Goal: Obtain resource: Obtain resource

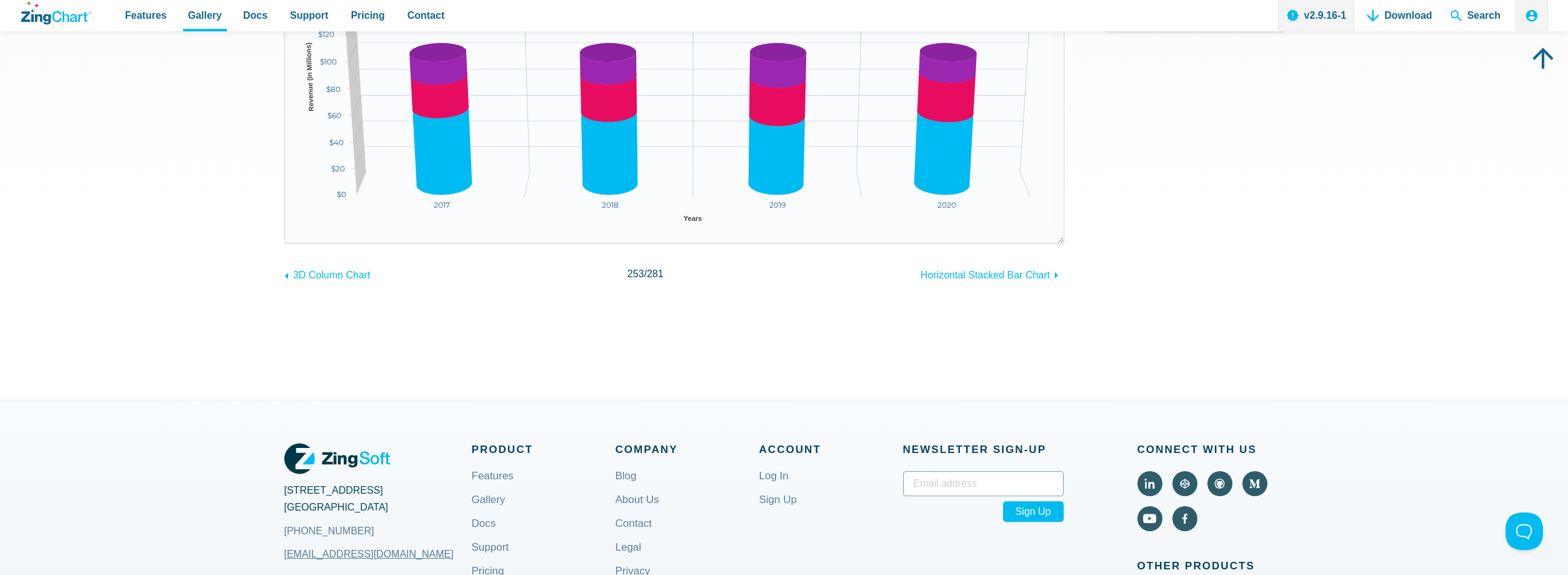
scroll to position [128, 0]
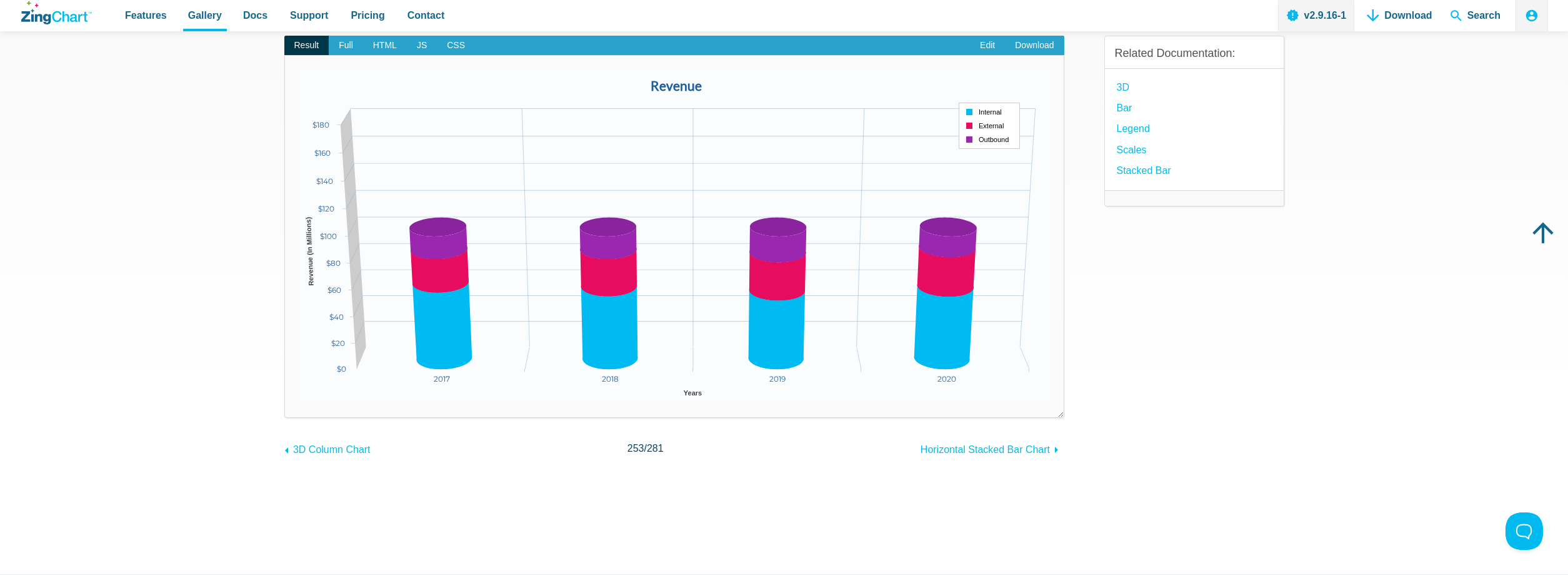
click at [975, 126] on div "App Content" at bounding box center [989, 126] width 61 height 46
drag, startPoint x: 791, startPoint y: 287, endPoint x: 792, endPoint y: 296, distance: 9.1
click at [297, 399] on area "App Content" at bounding box center [297, 399] width 0 height 0
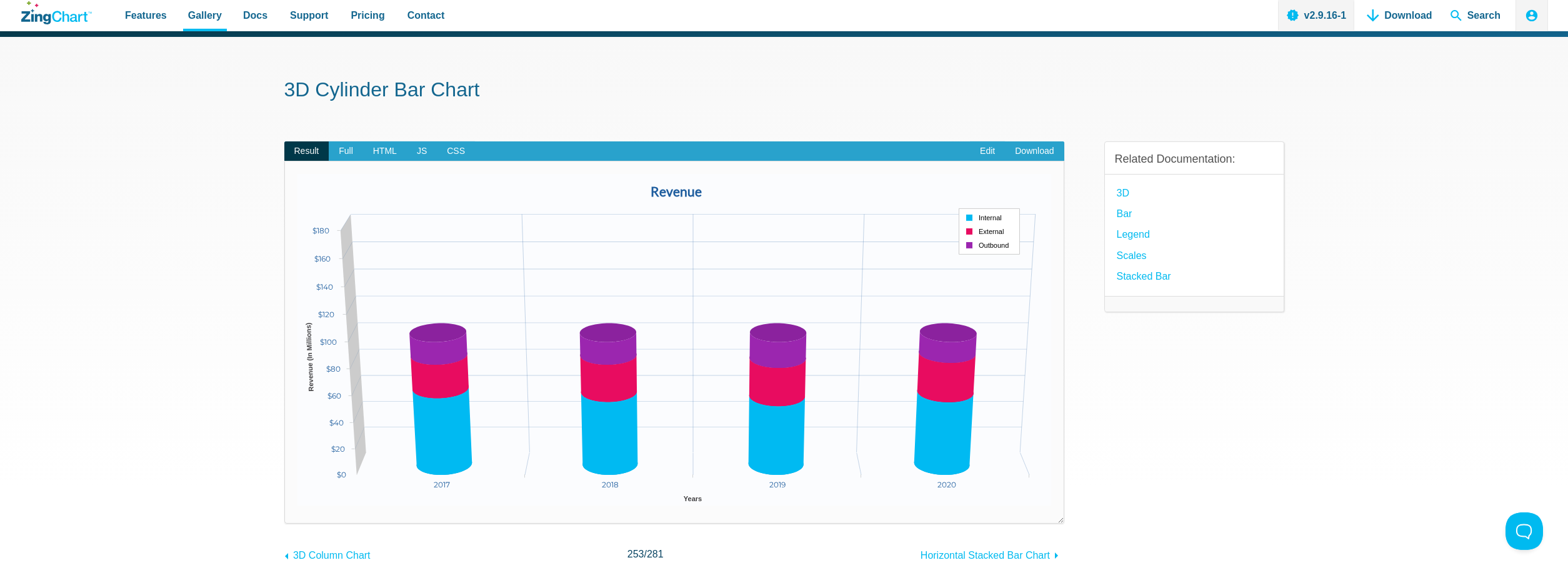
scroll to position [0, 0]
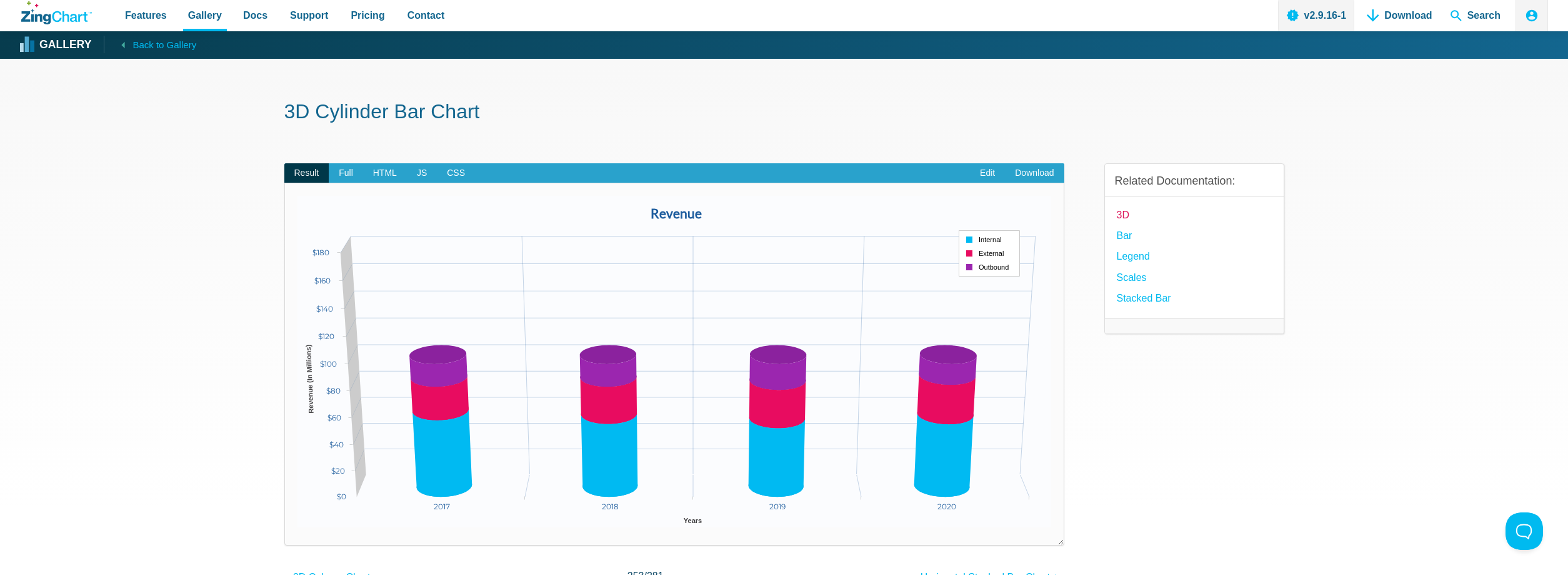
click at [1123, 219] on link "3D" at bounding box center [1123, 215] width 13 height 17
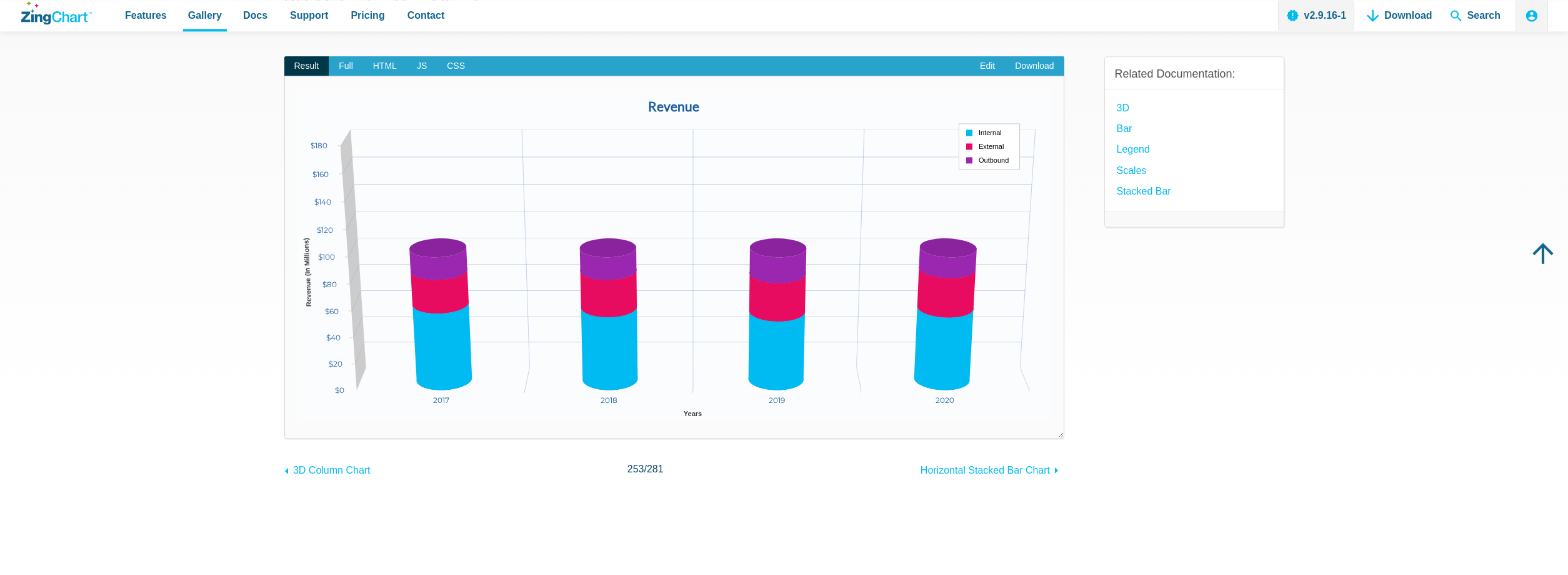
scroll to position [128, 0]
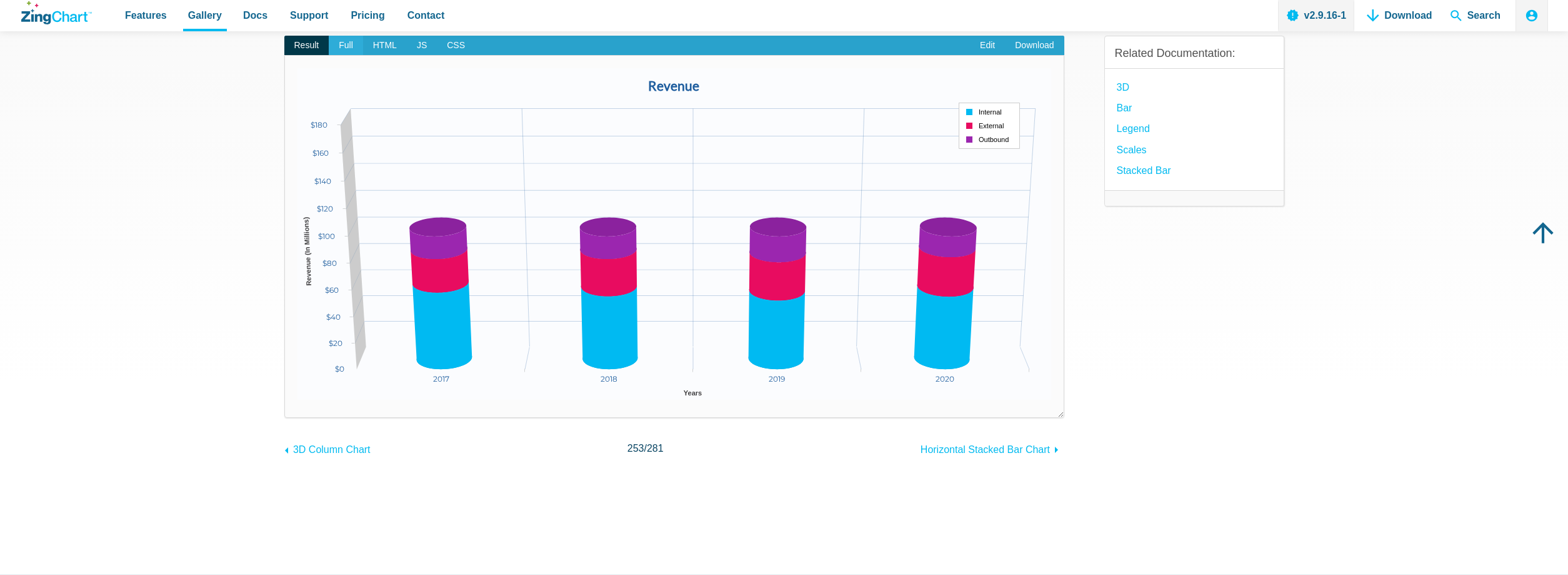
click at [344, 47] on span "Full" at bounding box center [346, 45] width 34 height 20
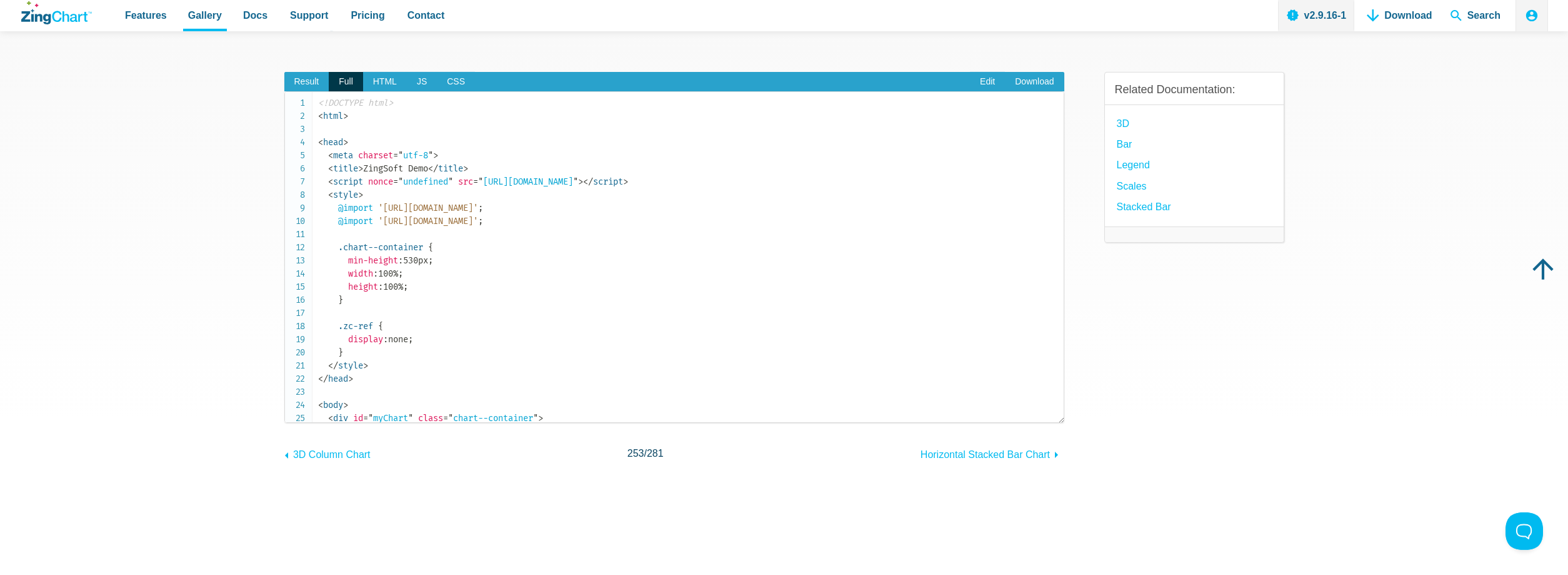
scroll to position [0, 0]
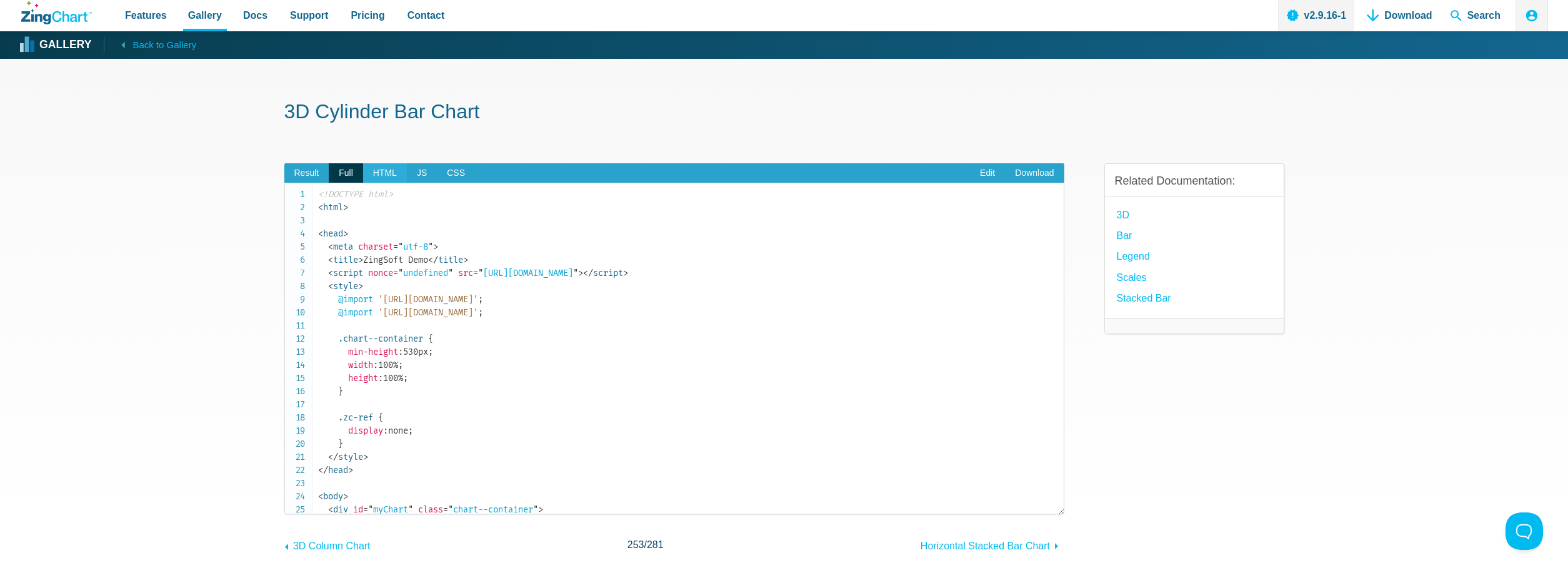
click at [385, 176] on span "HTML" at bounding box center [385, 173] width 44 height 20
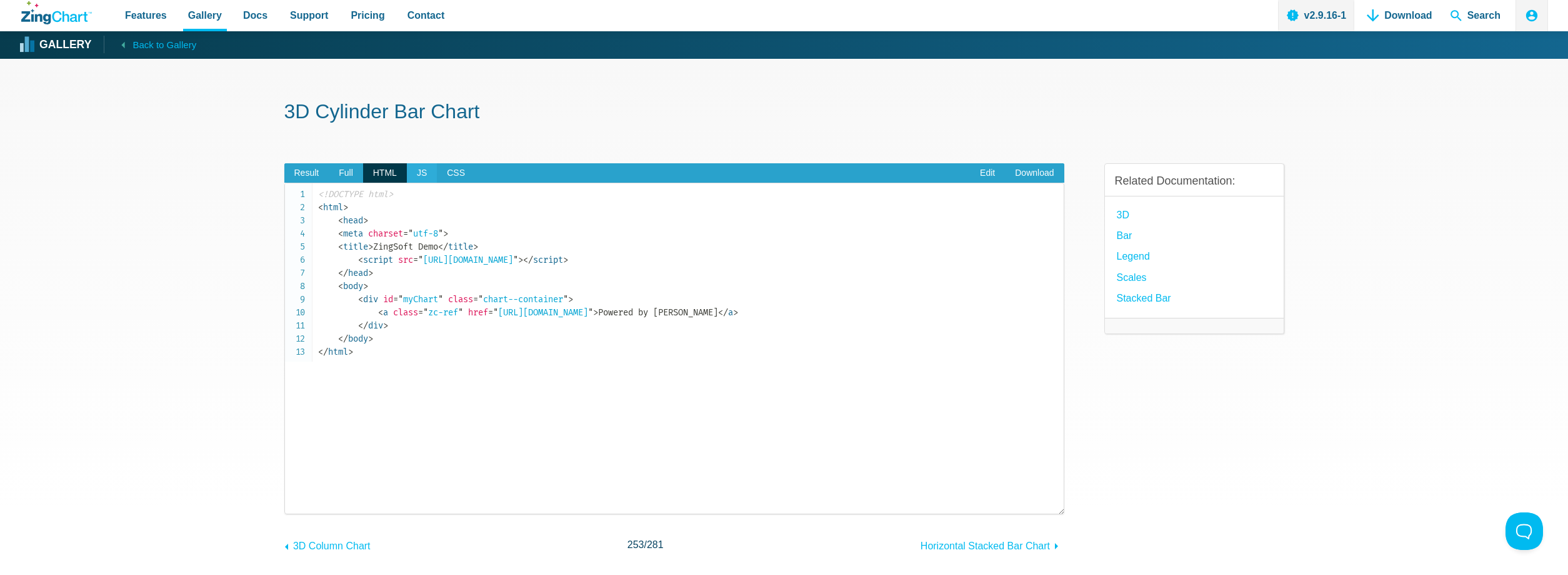
click at [414, 176] on span "JS" at bounding box center [422, 173] width 30 height 20
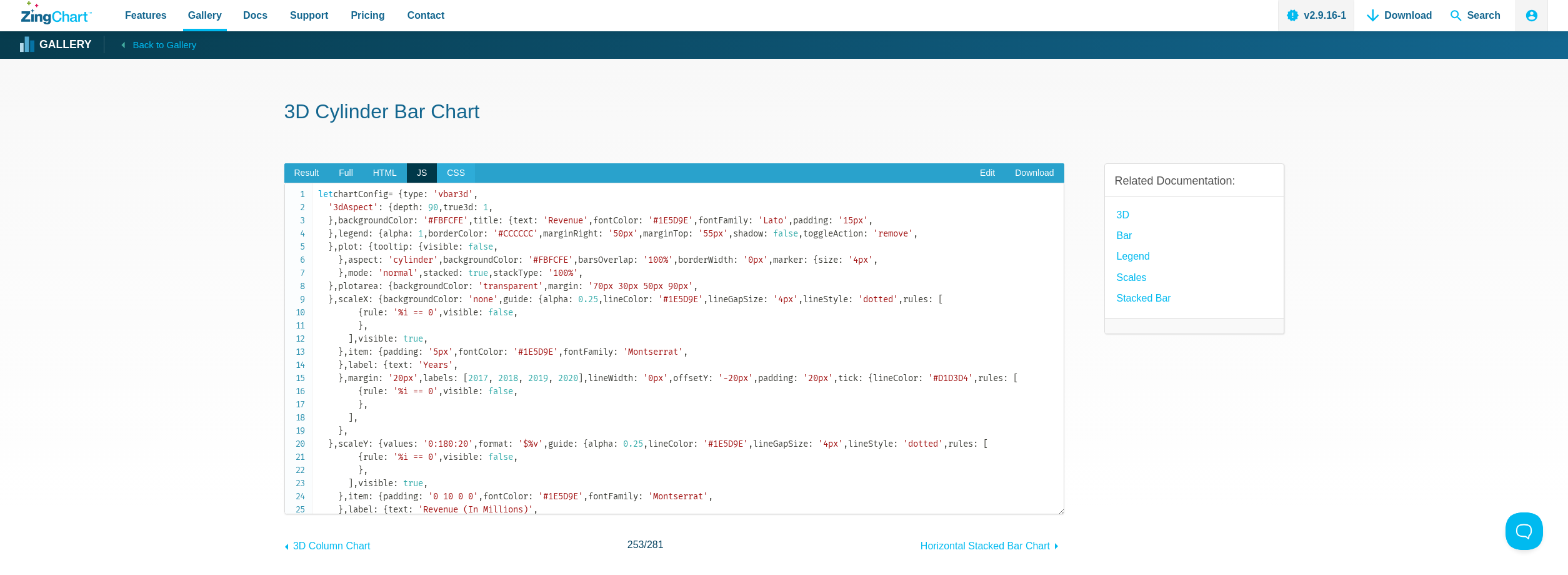
click at [454, 172] on span "CSS" at bounding box center [456, 173] width 38 height 20
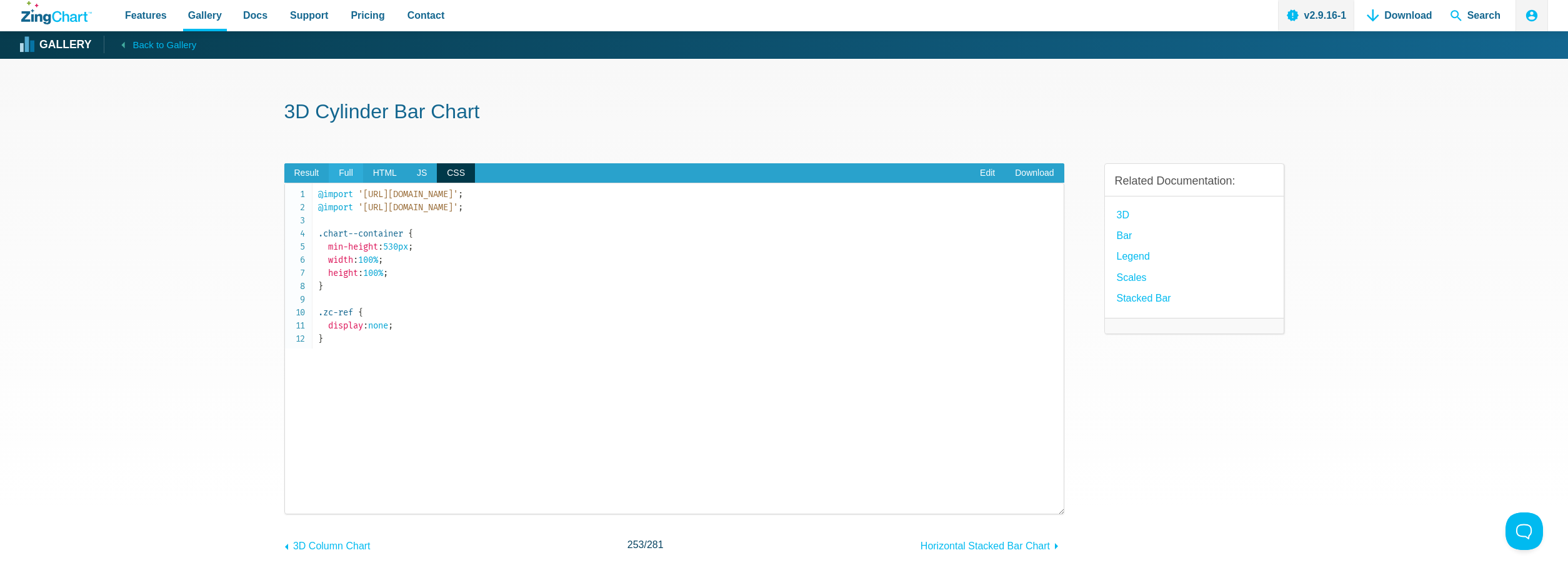
click at [350, 172] on span "Full" at bounding box center [346, 173] width 34 height 20
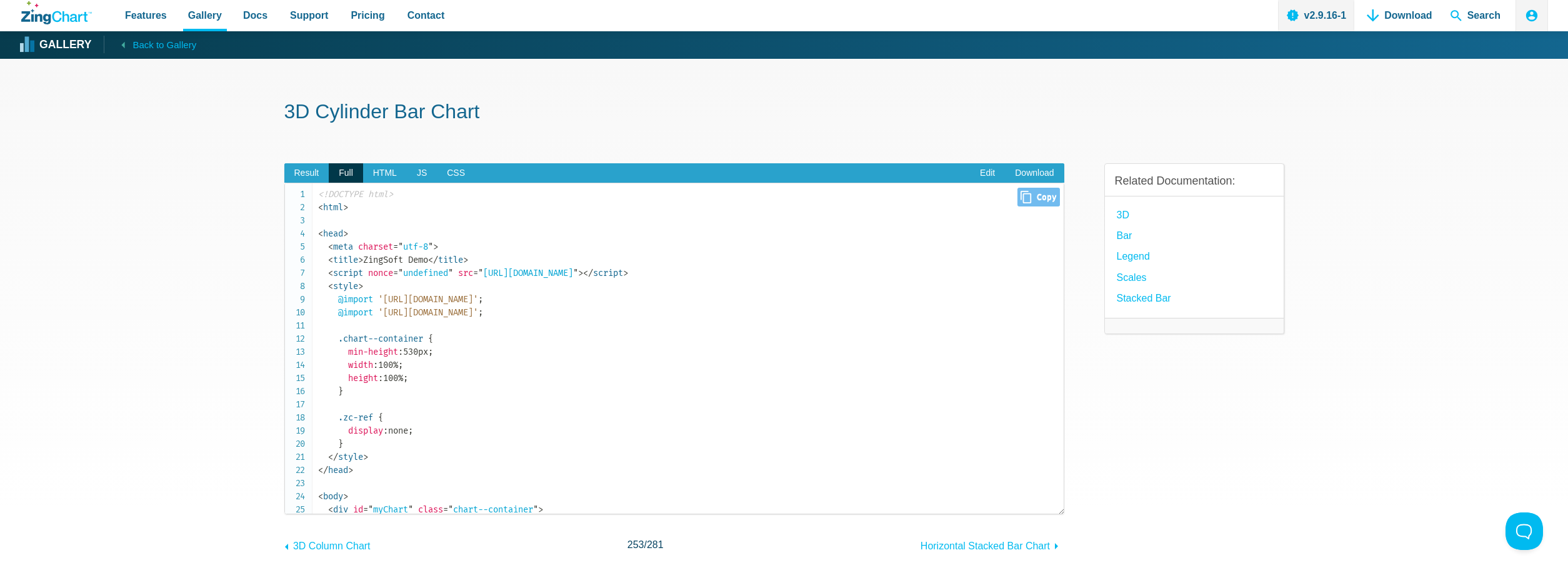
click at [1025, 200] on icon "Close" at bounding box center [1026, 197] width 11 height 13
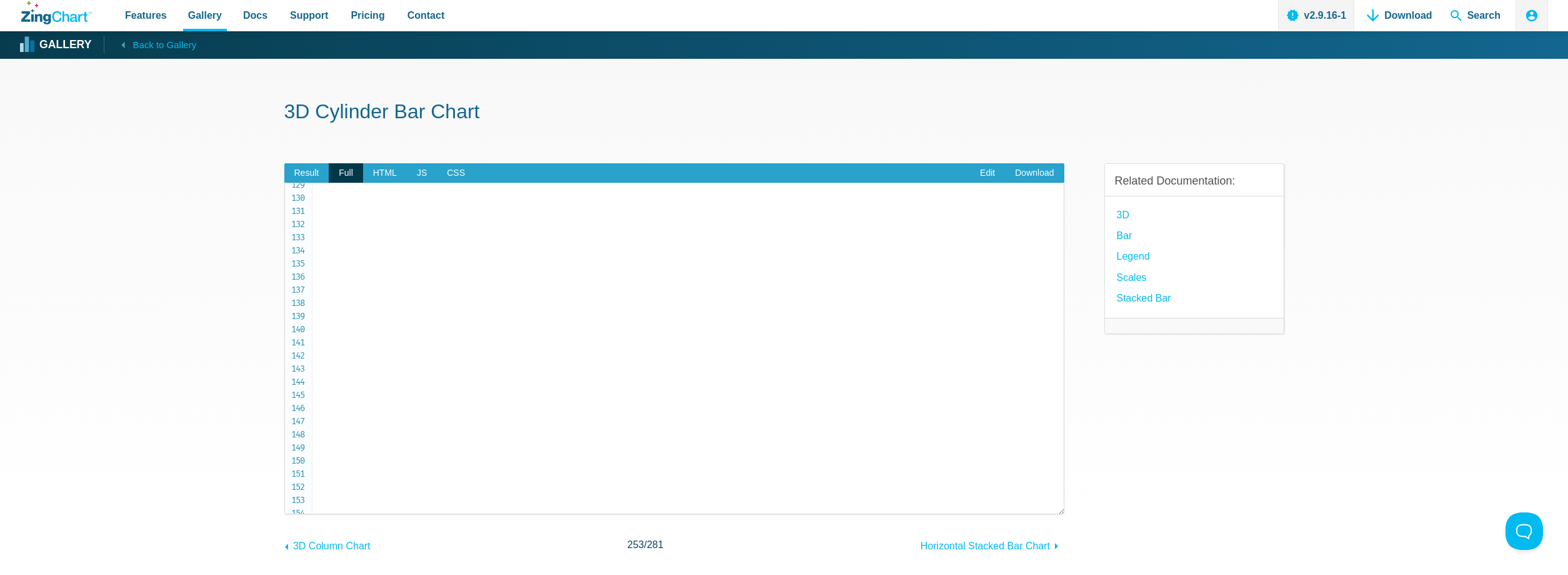
scroll to position [1684, 0]
click at [1029, 176] on link "Download" at bounding box center [1034, 173] width 59 height 20
click at [305, 176] on span "Result" at bounding box center [307, 173] width 45 height 20
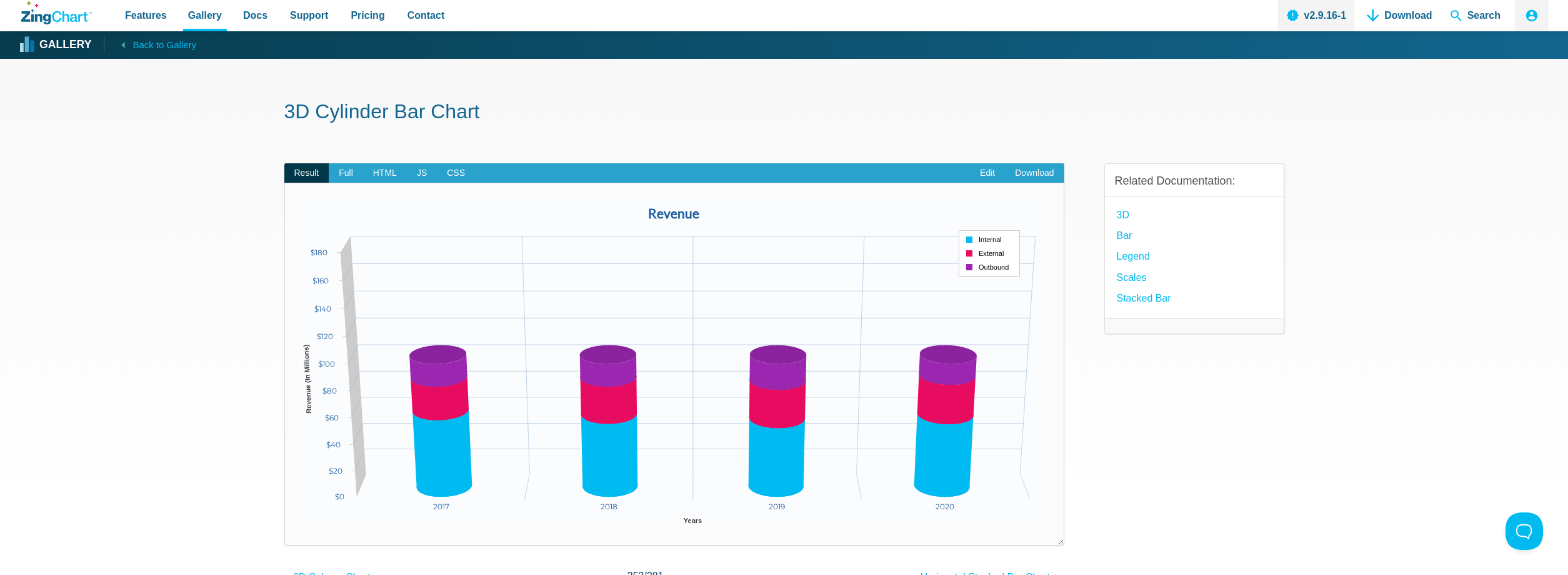
click at [297, 527] on area "App Content" at bounding box center [297, 527] width 0 height 0
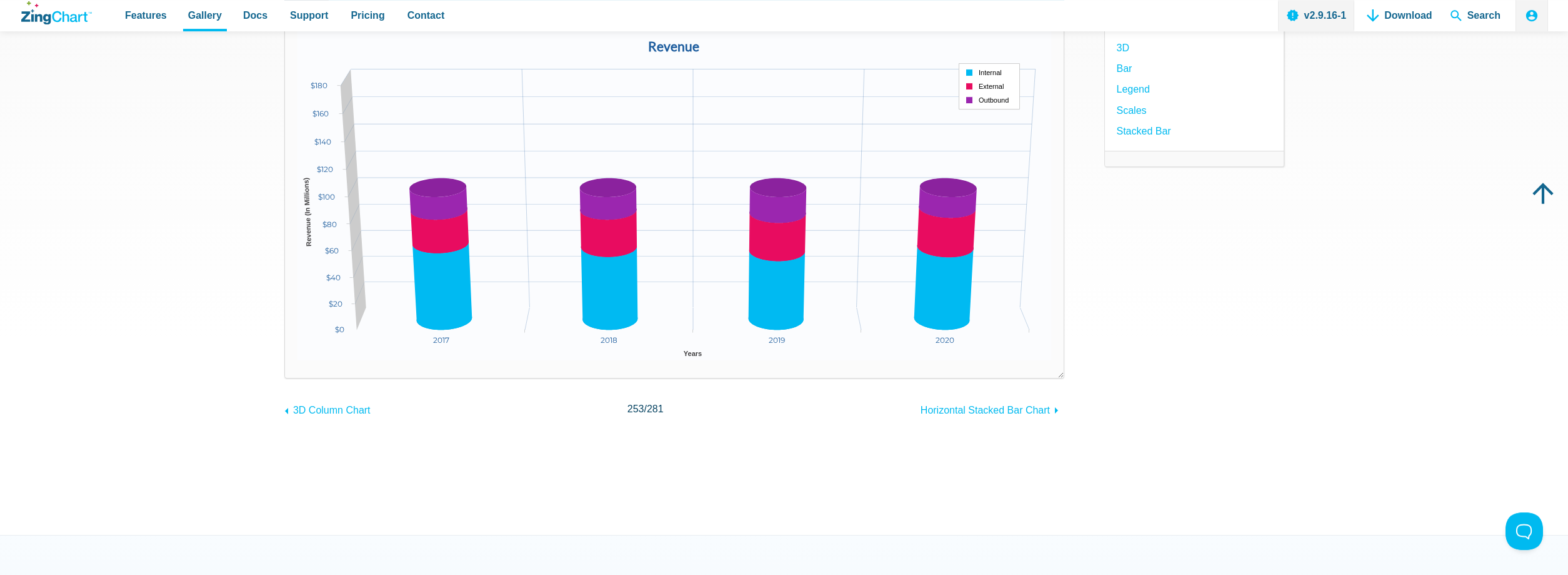
scroll to position [64, 0]
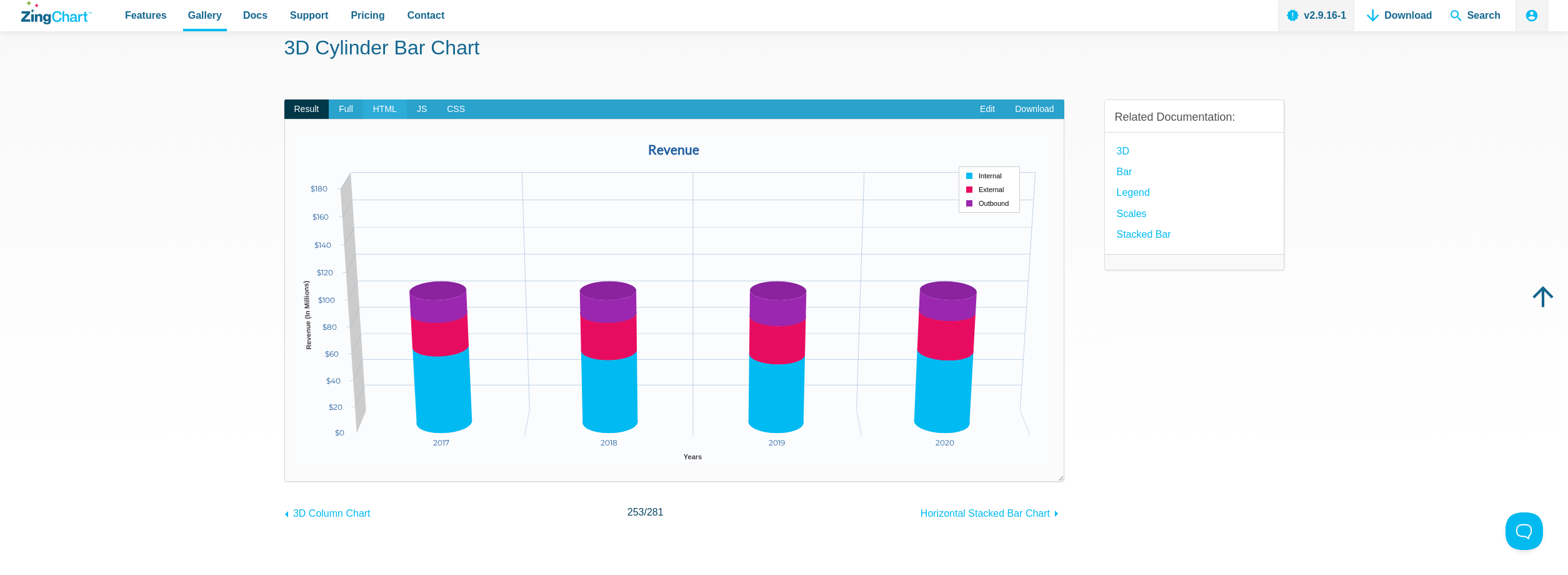
click at [377, 107] on span "HTML" at bounding box center [385, 109] width 44 height 20
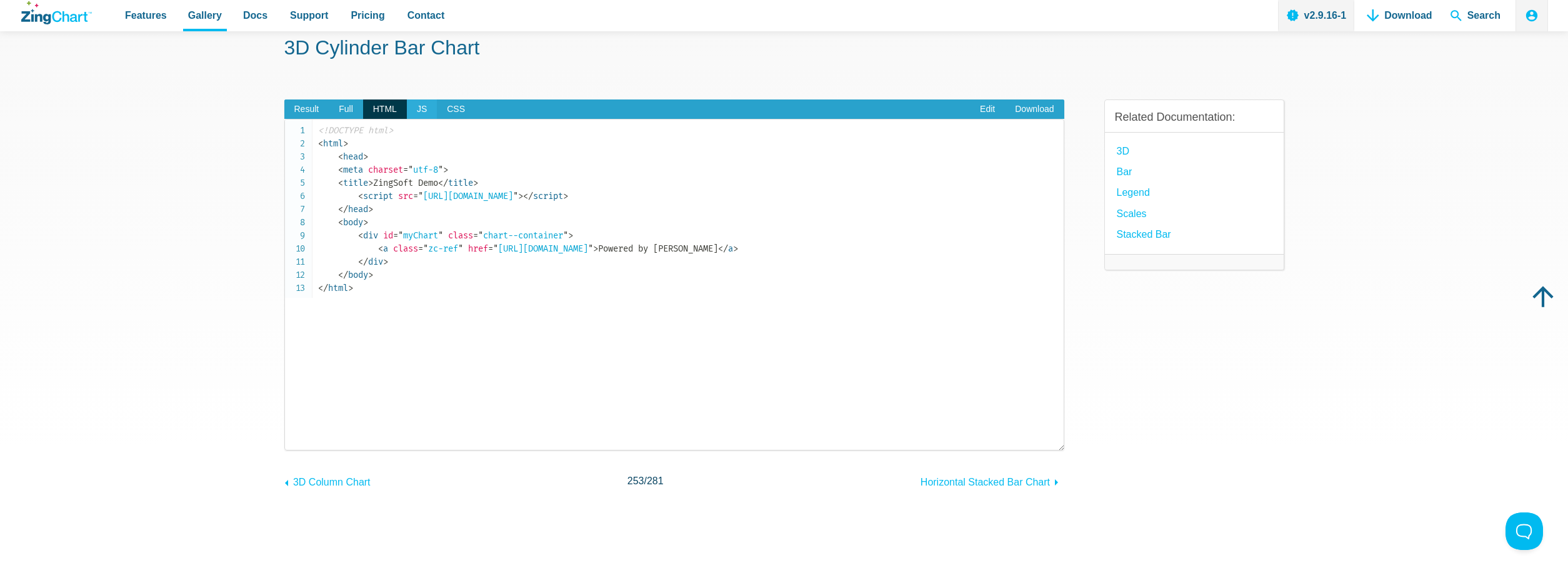
click at [414, 106] on span "JS" at bounding box center [422, 109] width 30 height 20
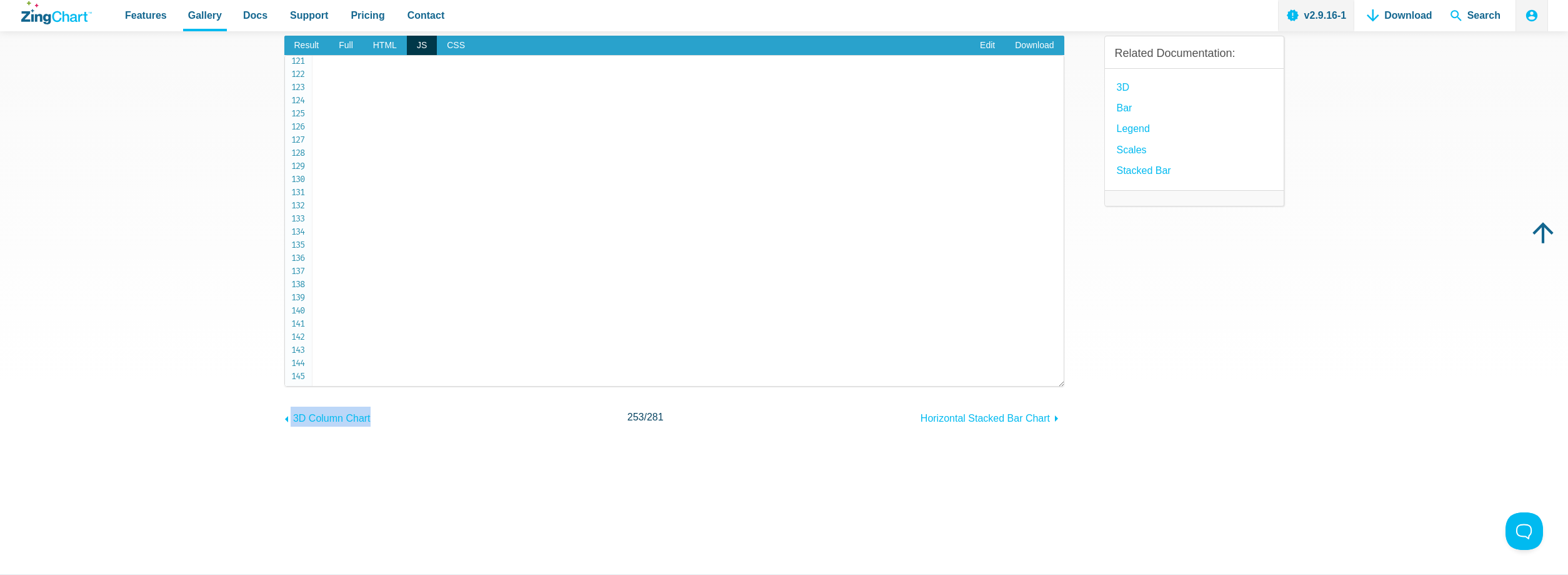
scroll to position [1688, 0]
drag, startPoint x: 413, startPoint y: 67, endPoint x: 413, endPoint y: 381, distance: 314.0
copy code "{ type : 'vbar3d' , '3dAspect' : { depth : 90 , true3d : 1 , } , backgroundColo…"
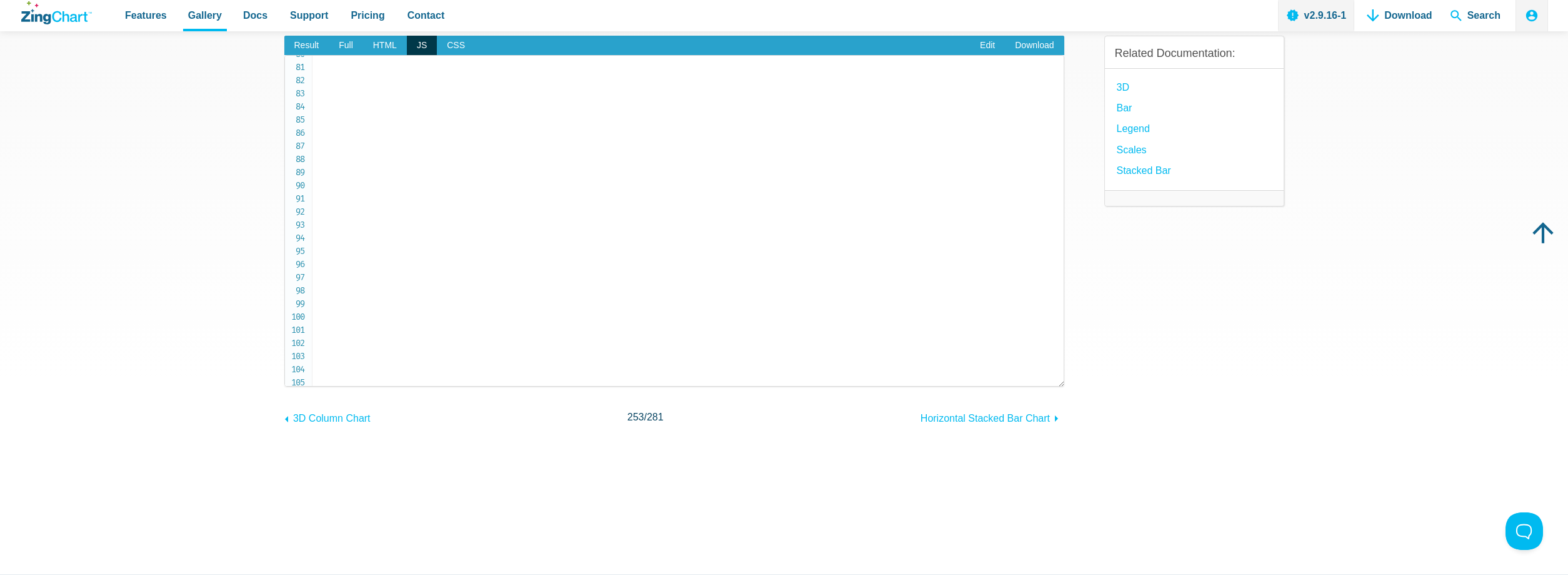
scroll to position [795, 0]
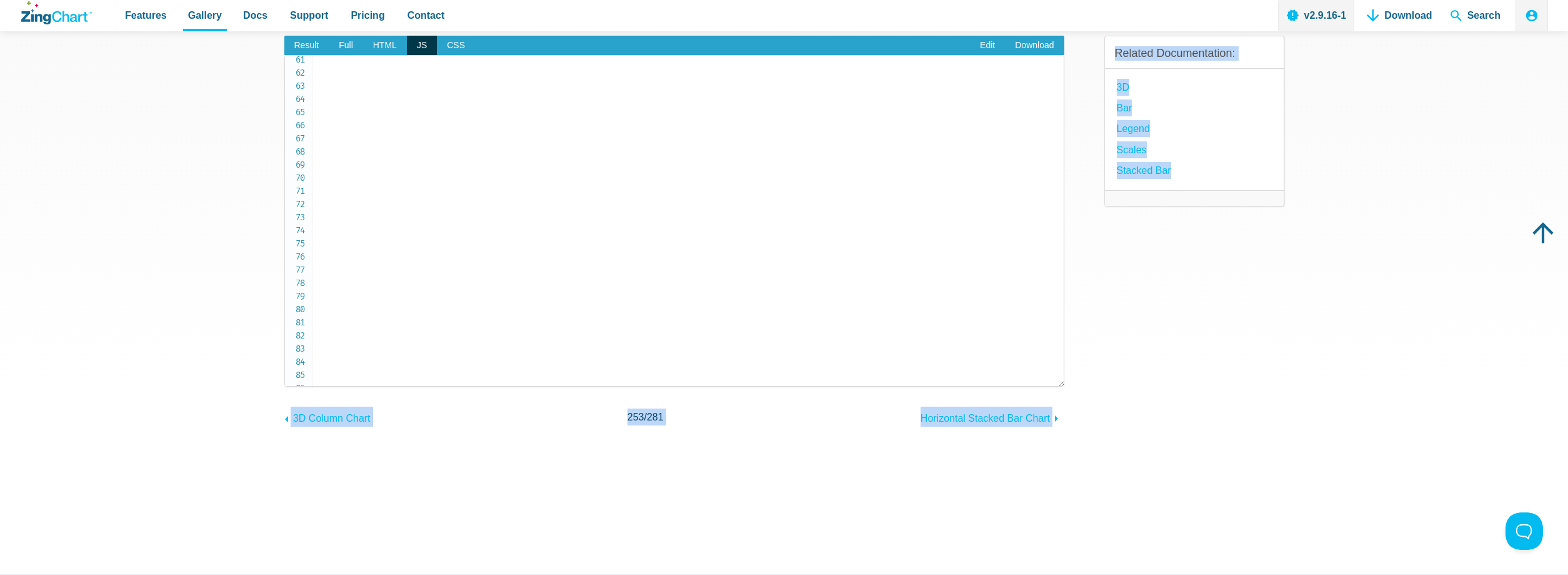
copy body "@import 'https://fonts.googleapis.com/css?family=Montserrat' ; @import 'https:/…"
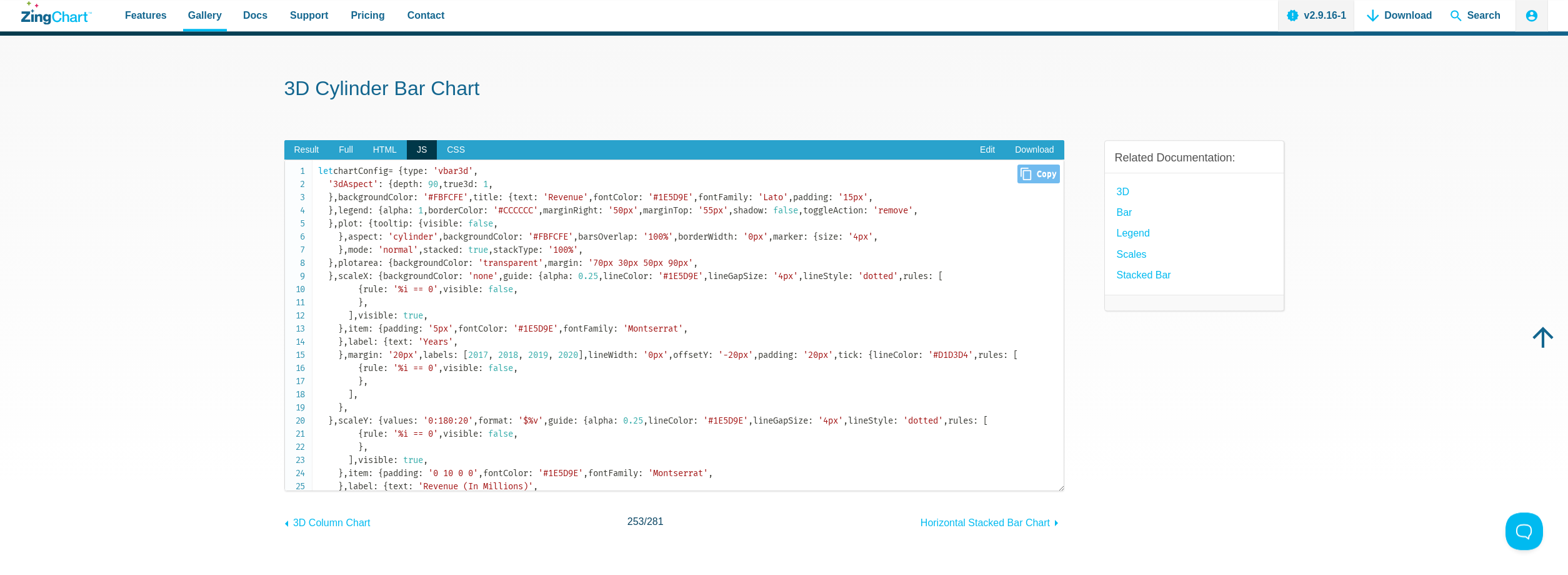
scroll to position [0, 0]
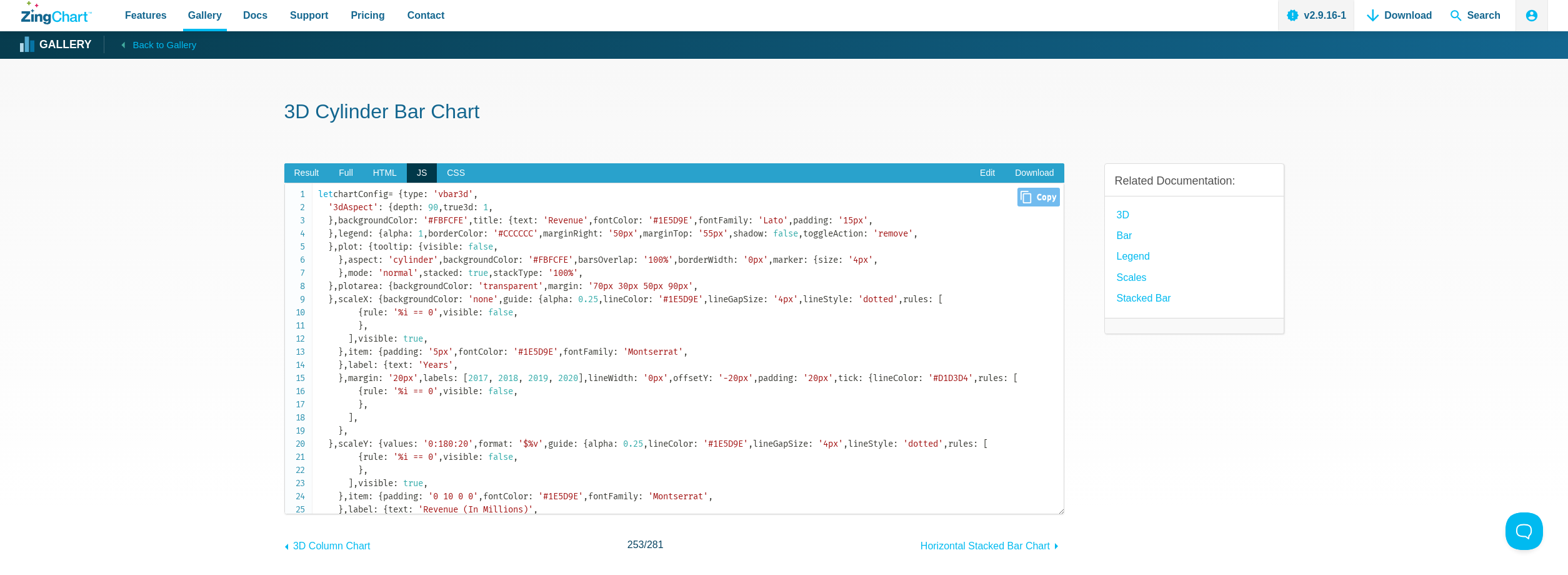
click at [1033, 194] on span "Close Copy" at bounding box center [1038, 197] width 42 height 19
type input "let chartConfig = { type: 'vbar3d', '3dAspect': { depth: 90, true3d: 1, }, back…"
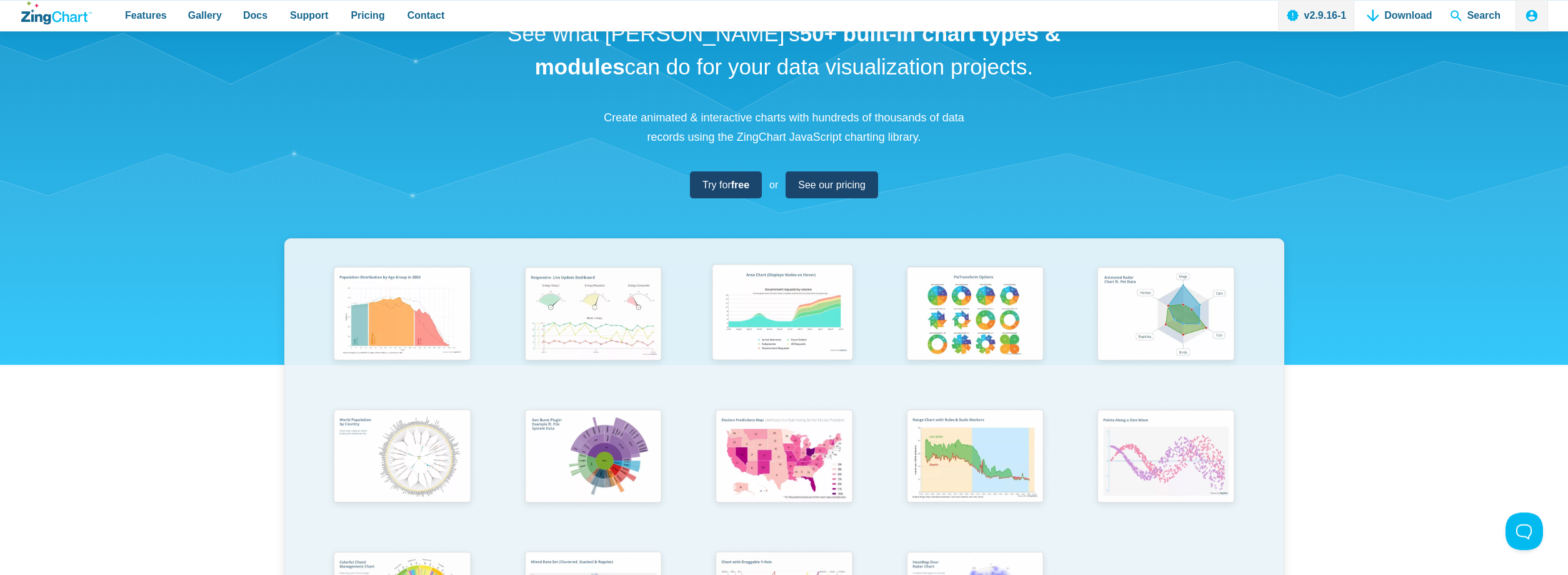
scroll to position [128, 0]
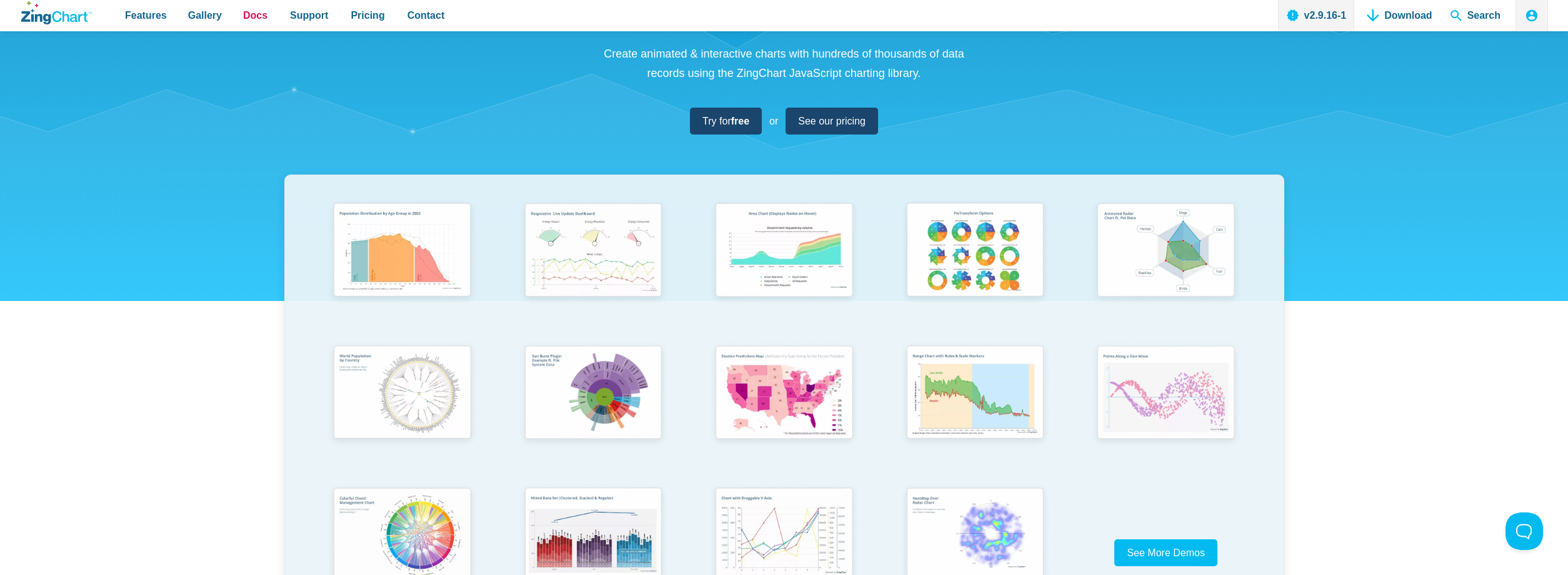
click at [243, 20] on span "Docs" at bounding box center [256, 15] width 24 height 17
